Goal: Information Seeking & Learning: Learn about a topic

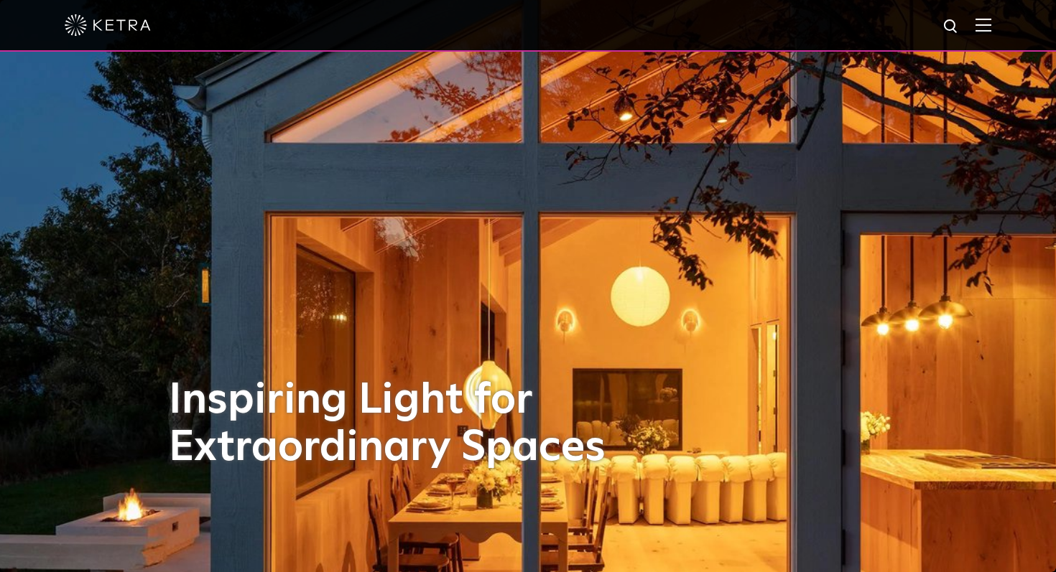
drag, startPoint x: 0, startPoint y: 0, endPoint x: 990, endPoint y: 28, distance: 990.1
click at [990, 28] on img at bounding box center [983, 25] width 16 height 14
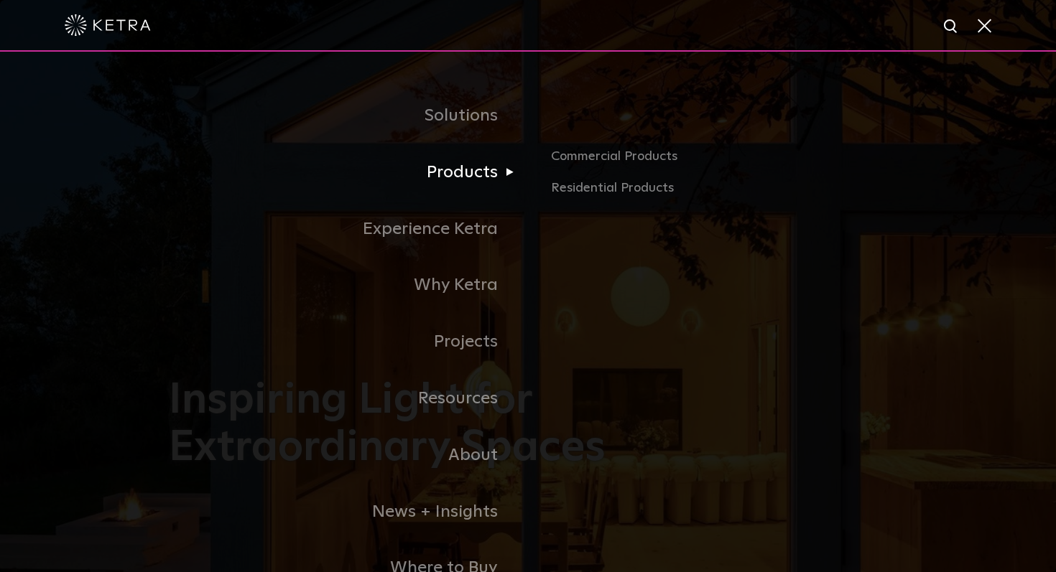
click at [478, 175] on link "Products" at bounding box center [348, 172] width 359 height 57
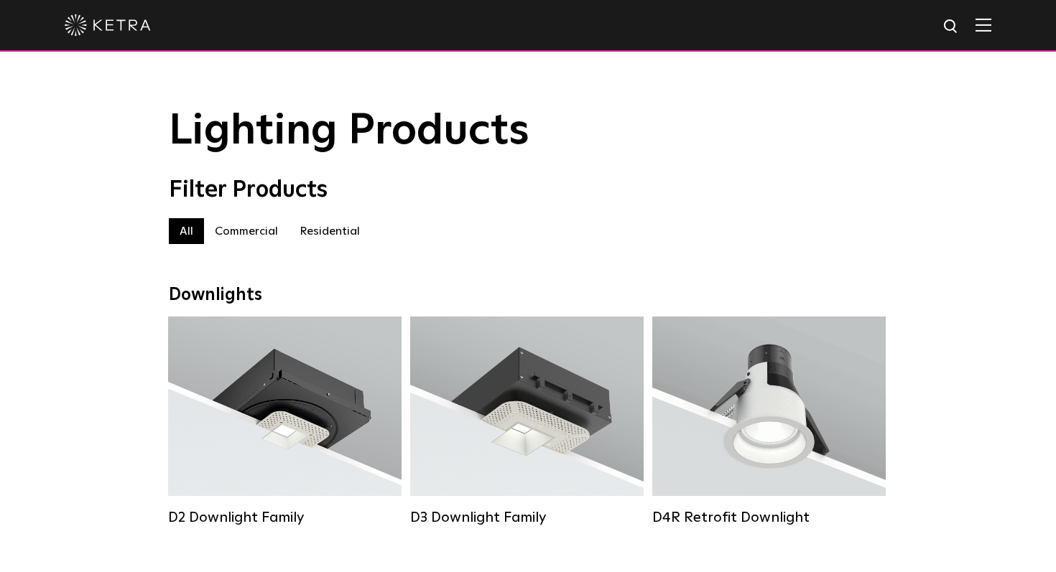
click at [336, 232] on label "Residential" at bounding box center [330, 231] width 82 height 26
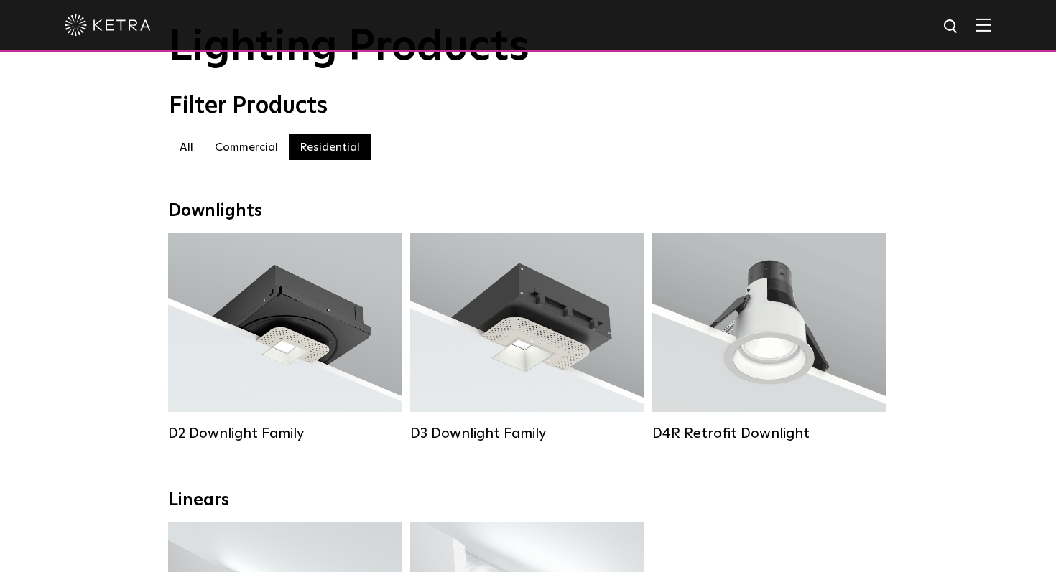
scroll to position [114, 0]
